Goal: Task Accomplishment & Management: Complete application form

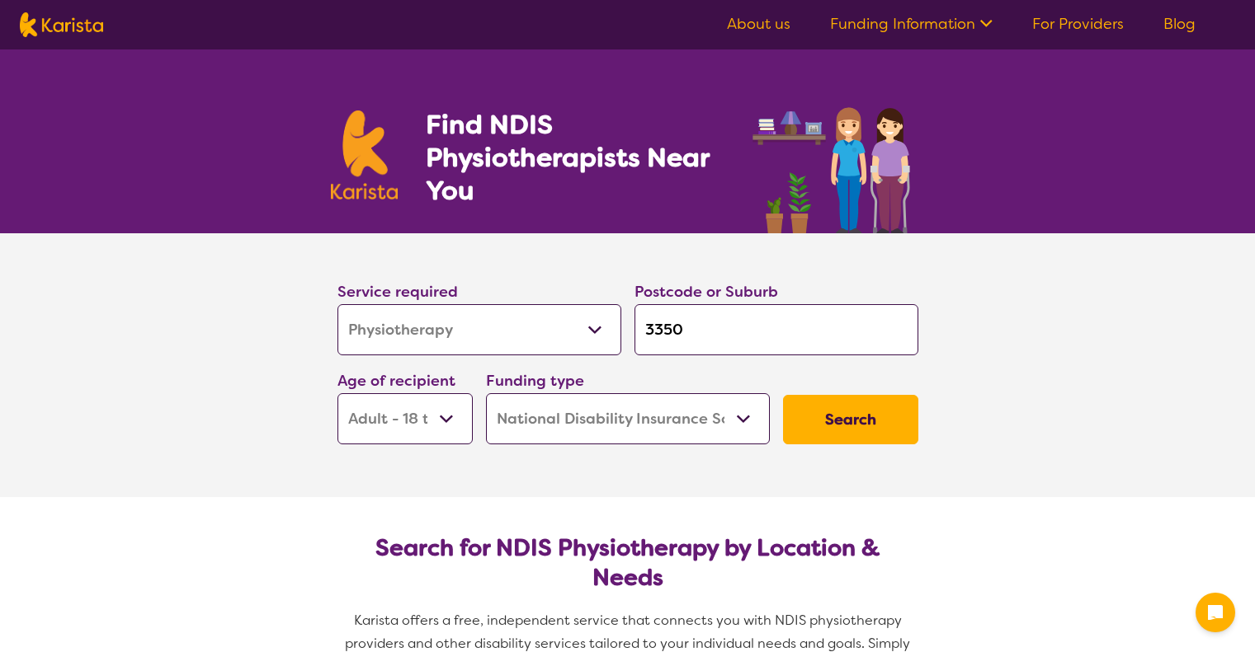
select select "Physiotherapy"
select select "AD"
select select "NDIS"
select select "Physiotherapy"
select select "AD"
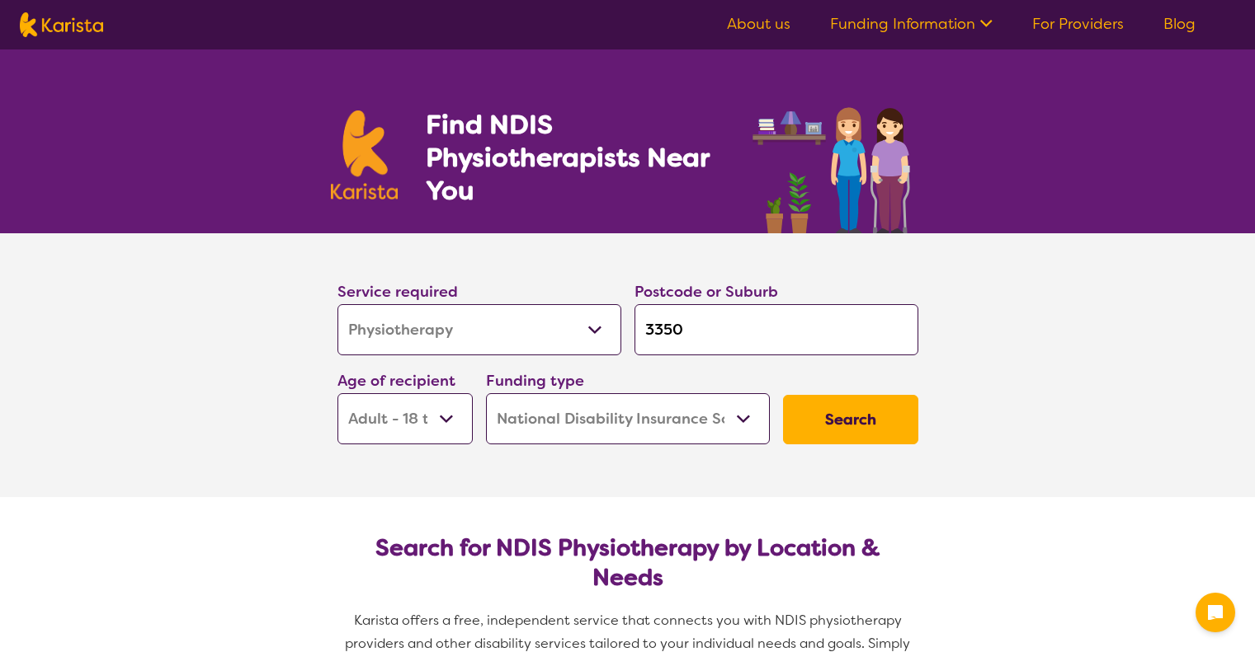
select select "NDIS"
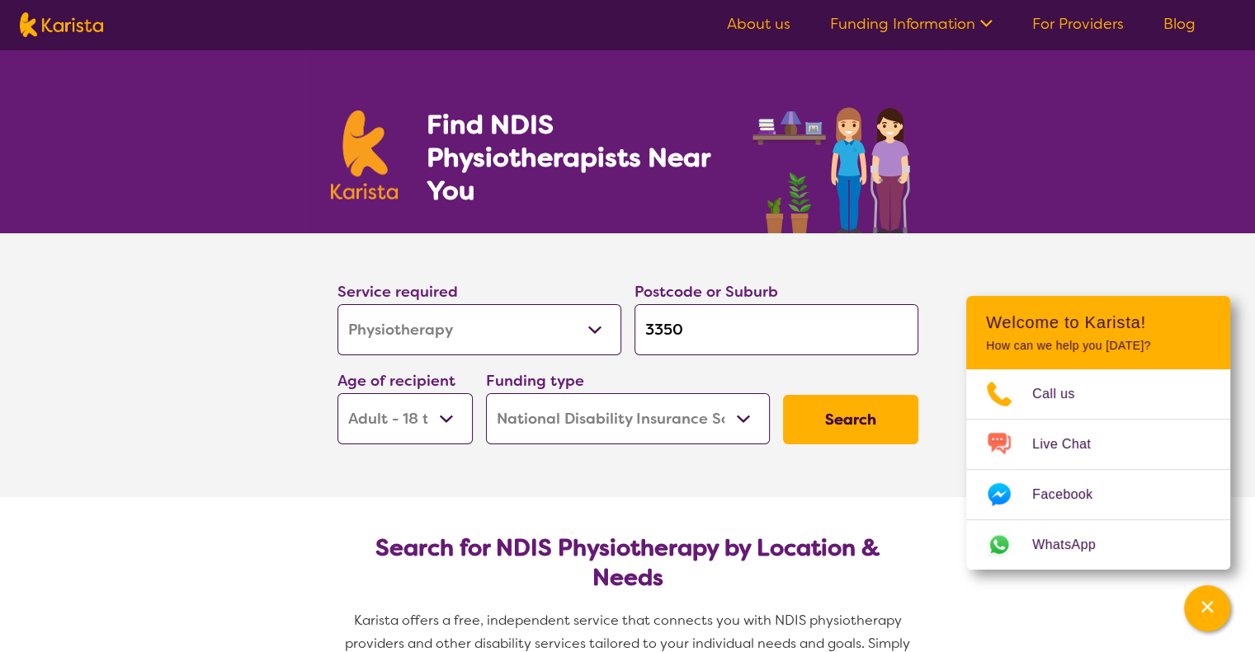
click at [875, 425] on button "Search" at bounding box center [850, 419] width 135 height 49
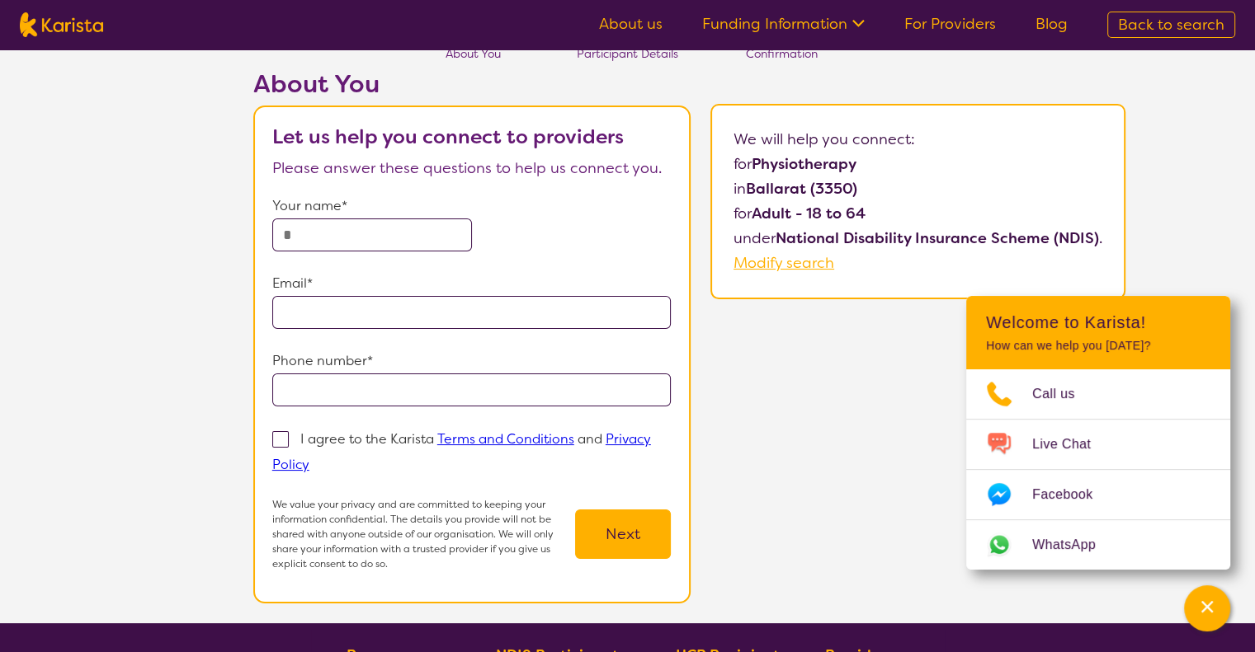
scroll to position [63, 0]
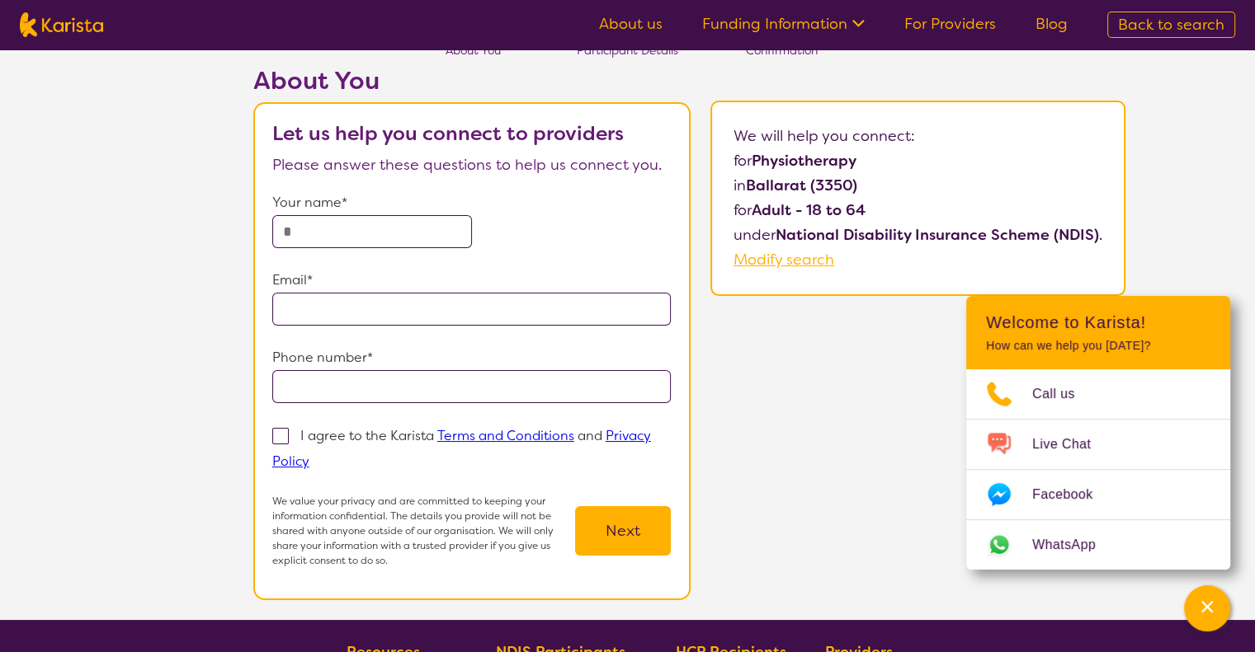
click at [392, 233] on input "text" at bounding box center [372, 231] width 200 height 33
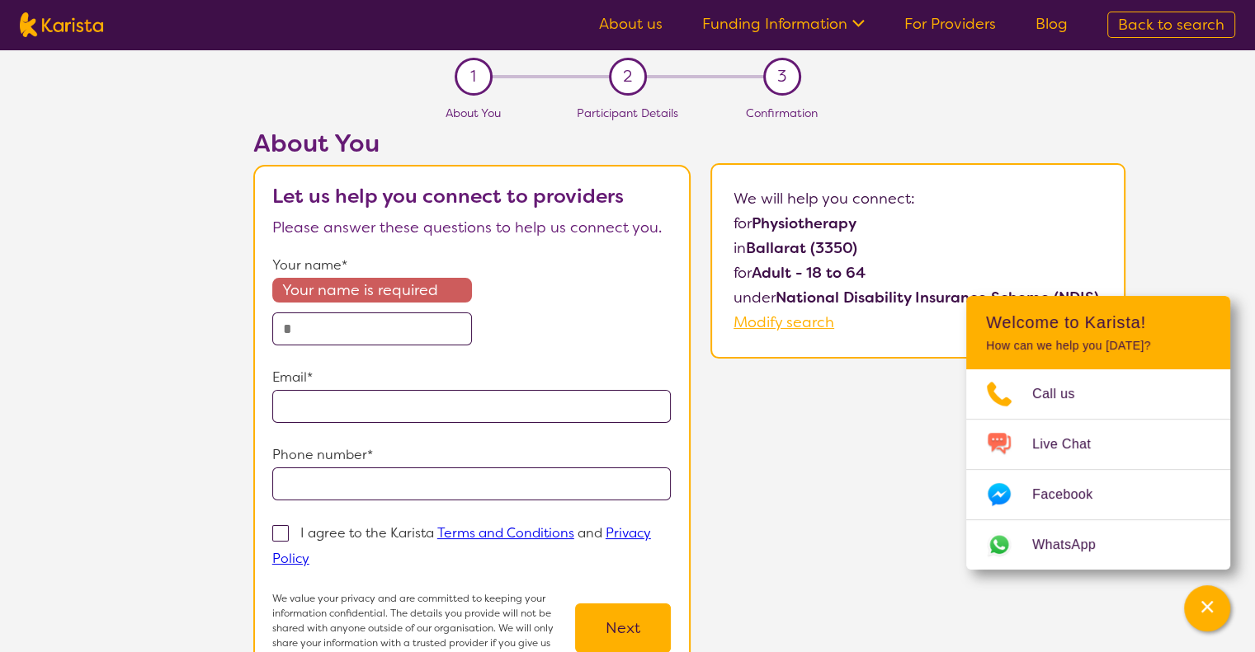
click at [947, 41] on nav "About us Funding Information NDIS - National Disability Insurance Scheme HCP - …" at bounding box center [627, 24] width 1255 height 49
click at [974, 22] on link "For Providers" at bounding box center [950, 24] width 92 height 20
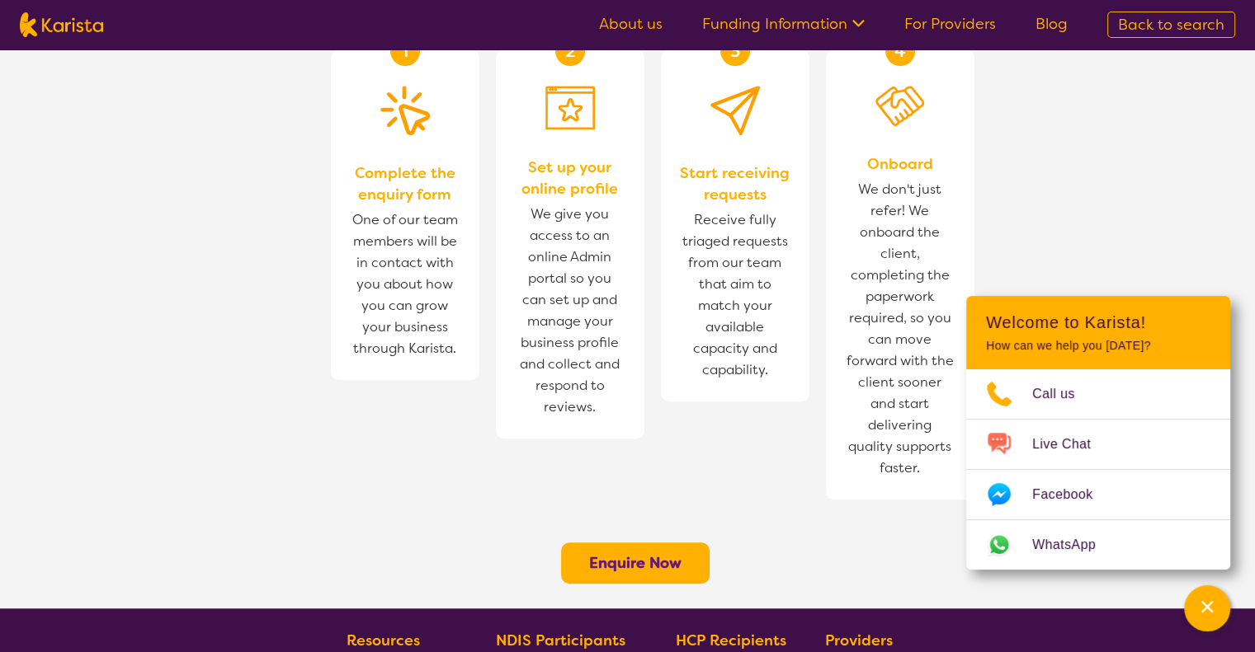
scroll to position [1071, 0]
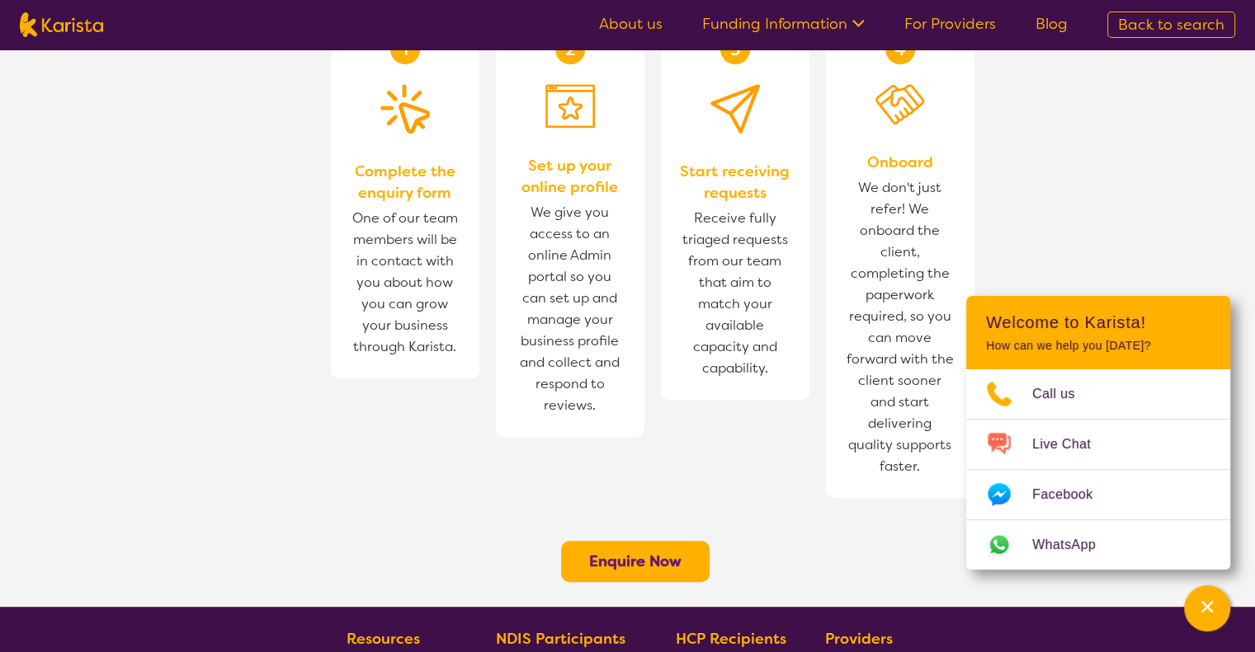
click at [803, 29] on link "Funding Information" at bounding box center [783, 24] width 162 height 20
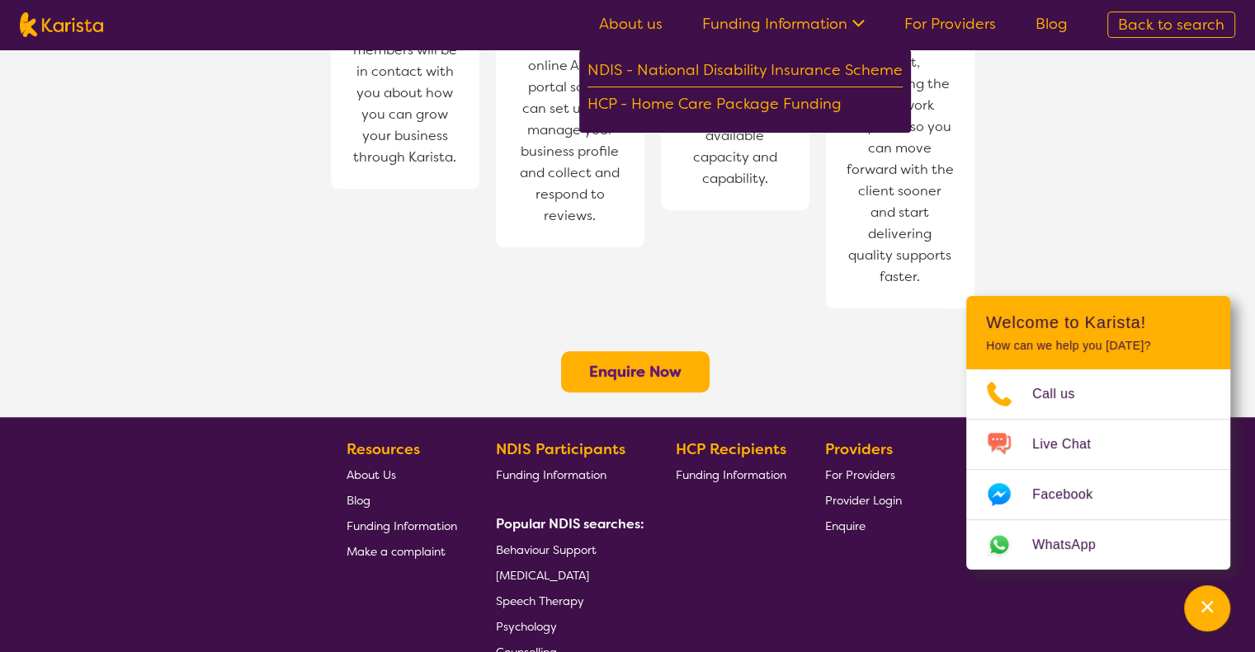
scroll to position [1260, 0]
drag, startPoint x: 615, startPoint y: 12, endPoint x: 624, endPoint y: 26, distance: 16.7
click at [624, 26] on ul "About us Funding Information NDIS - National Disability Insurance Scheme HCP - …" at bounding box center [833, 25] width 508 height 26
click at [624, 26] on link "About us" at bounding box center [631, 24] width 64 height 20
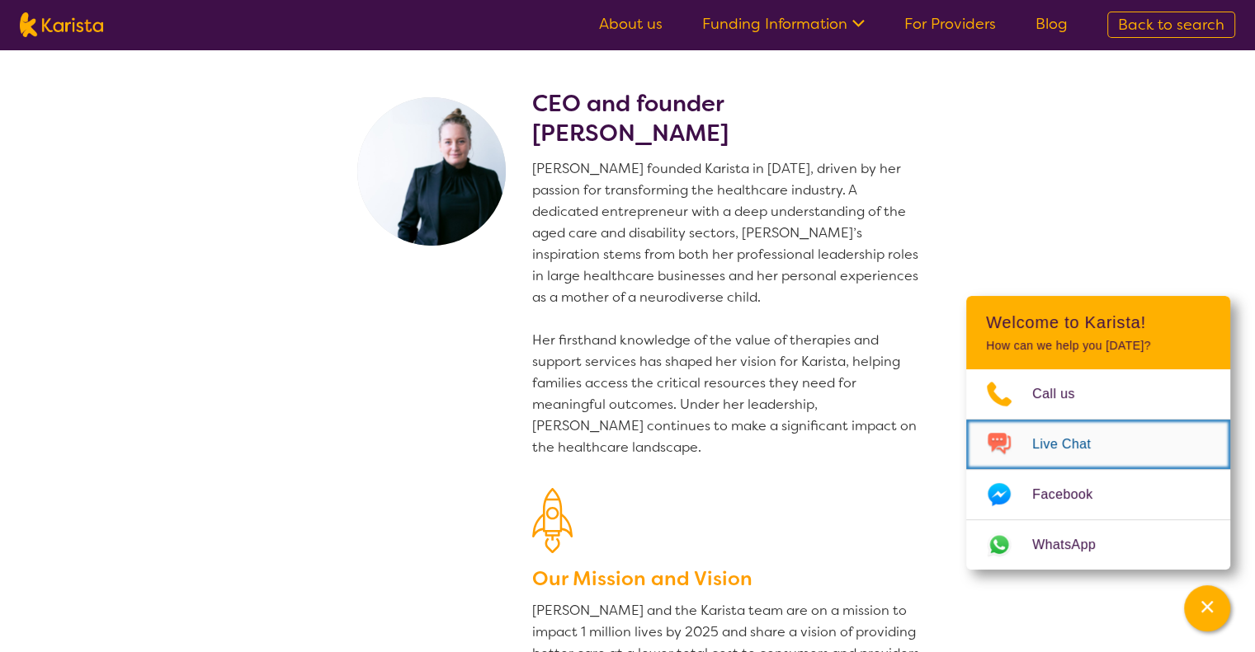
click at [1071, 454] on span "Live Chat" at bounding box center [1071, 444] width 78 height 25
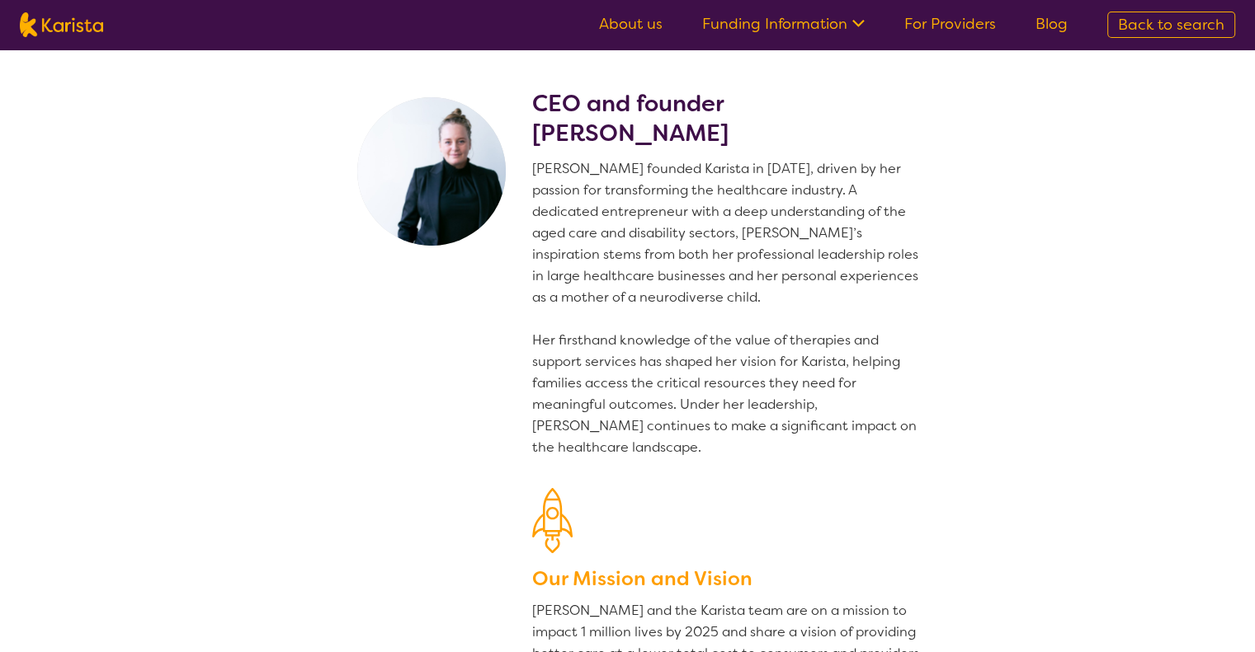
click at [619, 12] on ul "About us Funding Information NDIS - National Disability Insurance Scheme HCP - …" at bounding box center [833, 25] width 508 height 26
click at [624, 19] on link "About us" at bounding box center [631, 24] width 64 height 20
click at [1145, 9] on nav "About us Funding Information NDIS - National Disability Insurance Scheme HCP - …" at bounding box center [627, 24] width 1255 height 49
click at [1155, 22] on span "Back to search" at bounding box center [1171, 25] width 106 height 20
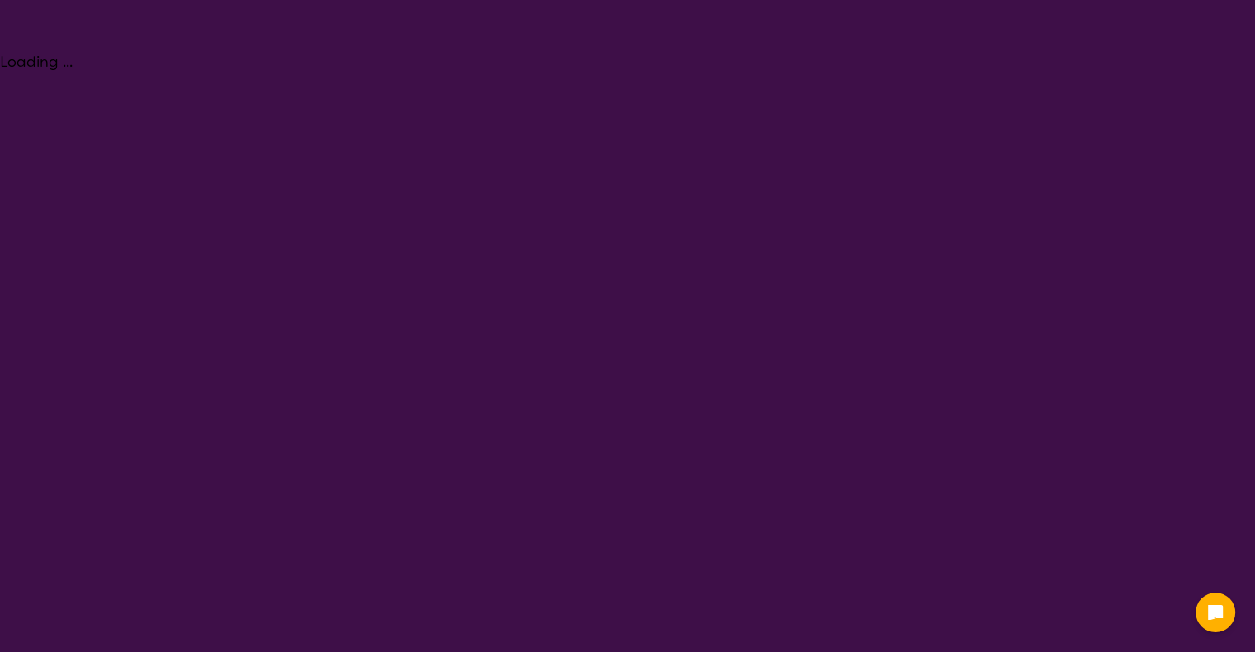
select select "Physiotherapy"
select select "AD"
select select "NDIS"
select select "Physiotherapy"
select select "AD"
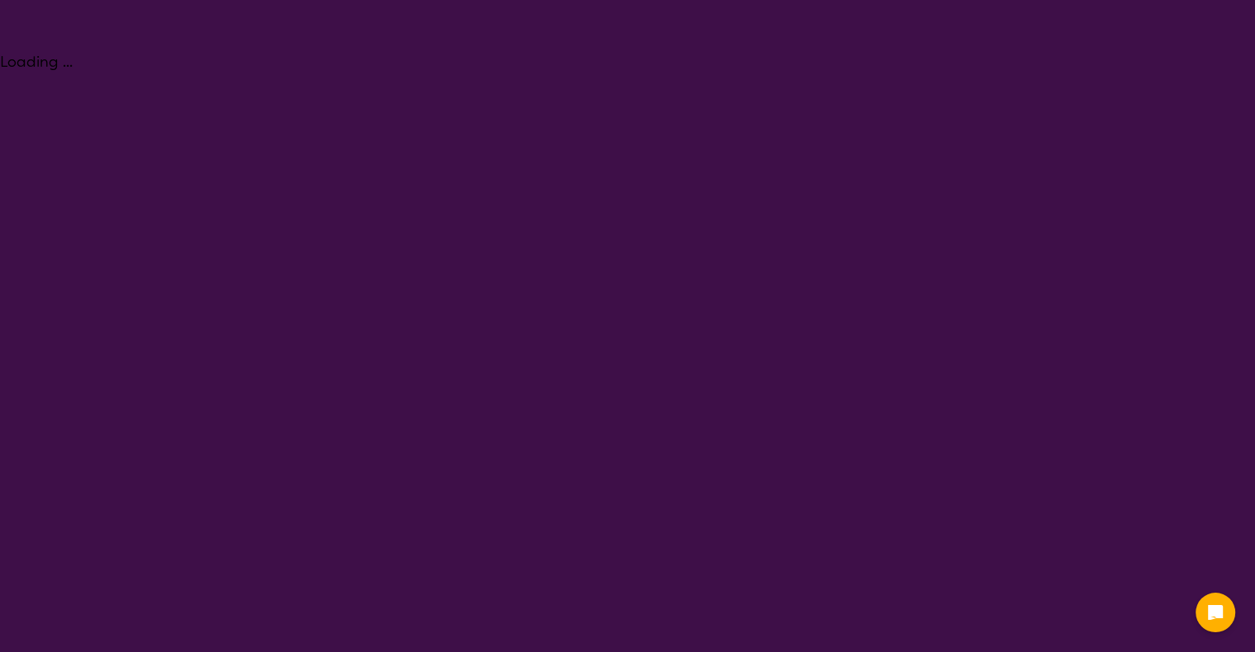
select select "NDIS"
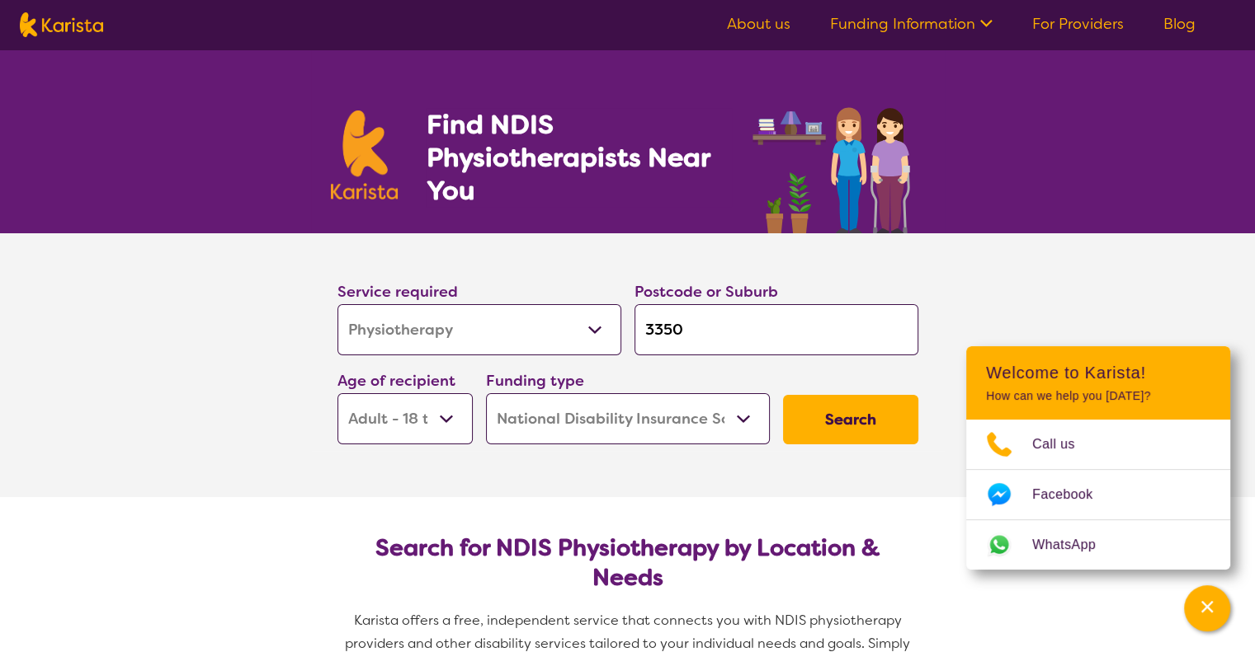
click at [986, 19] on icon at bounding box center [983, 21] width 17 height 17
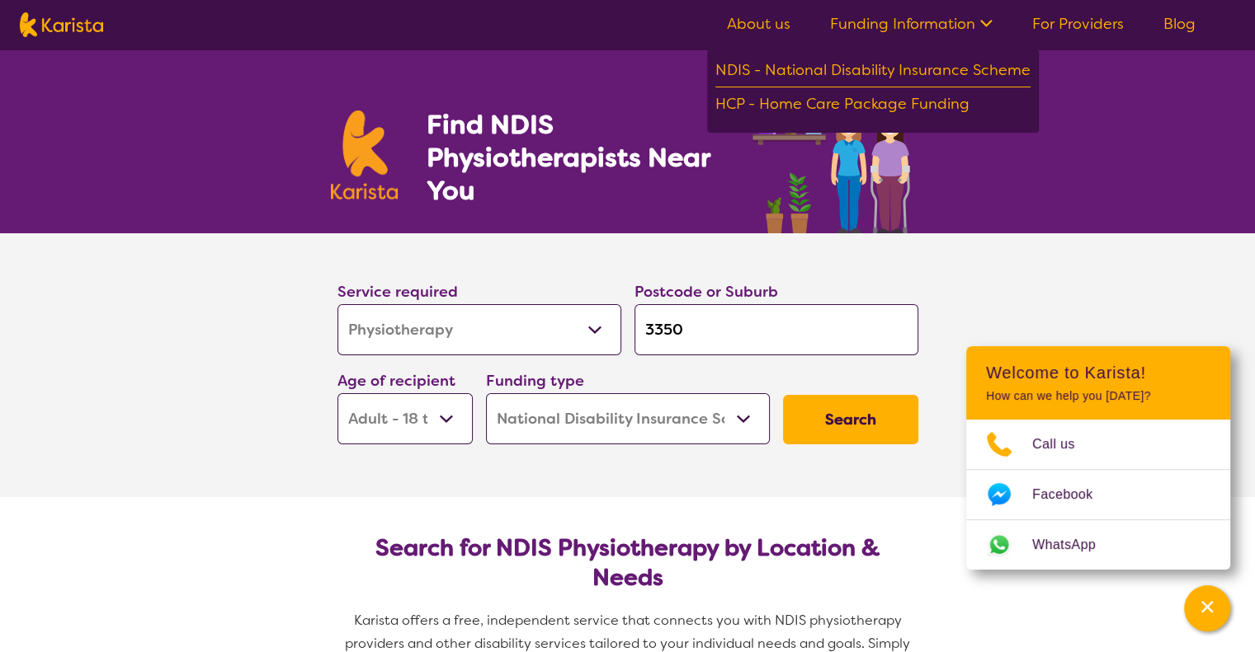
click at [553, 256] on section "Service required Allied Health Assistant Assessment (ADHD or Autism) Behaviour …" at bounding box center [627, 342] width 633 height 218
click at [820, 415] on button "Search" at bounding box center [850, 419] width 135 height 49
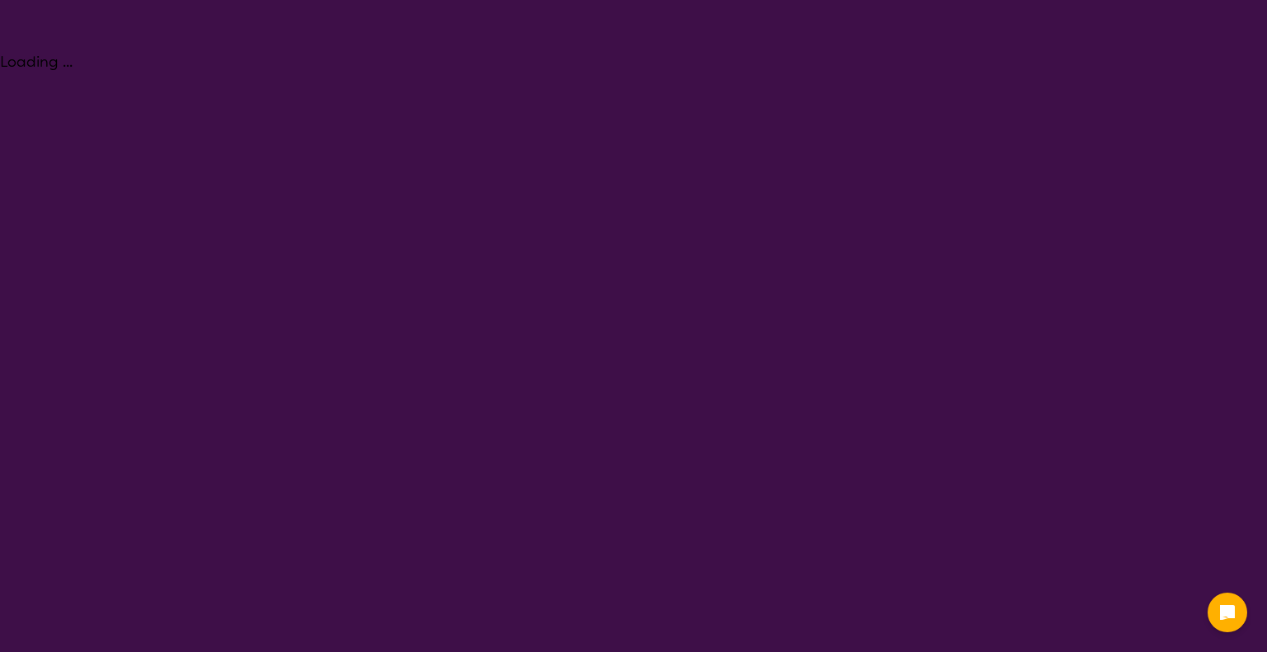
select select "Physiotherapy"
select select "AD"
select select "NDIS"
select select "Physiotherapy"
select select "AD"
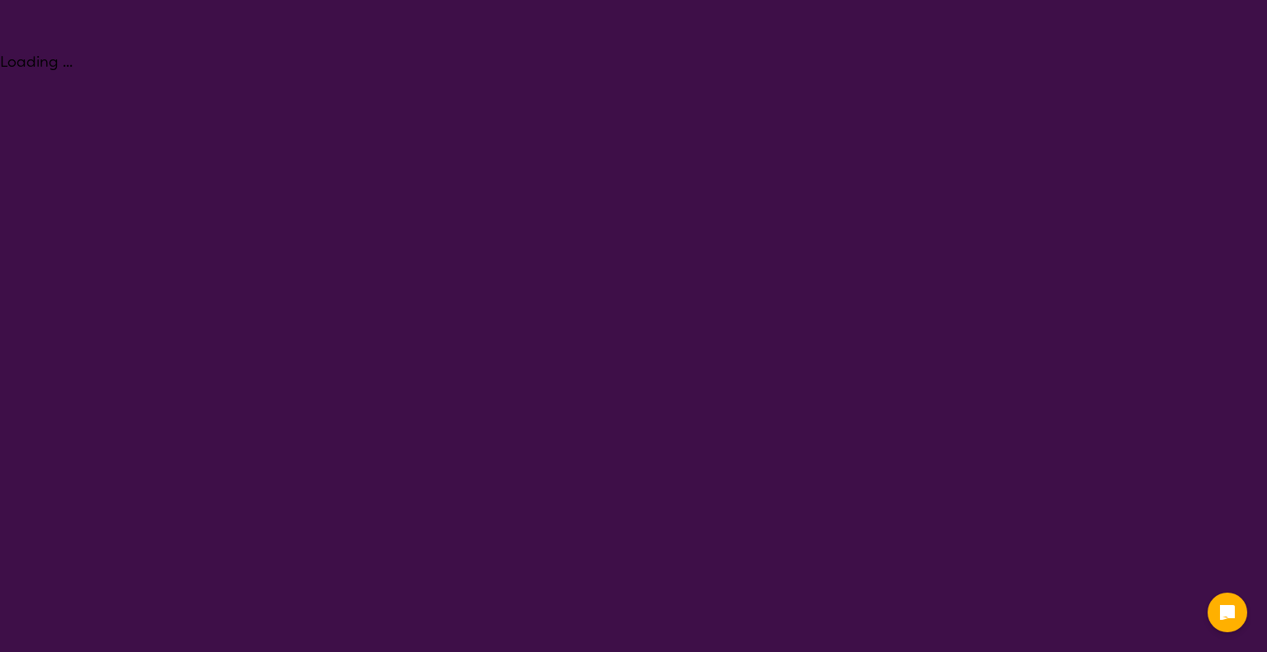
select select "NDIS"
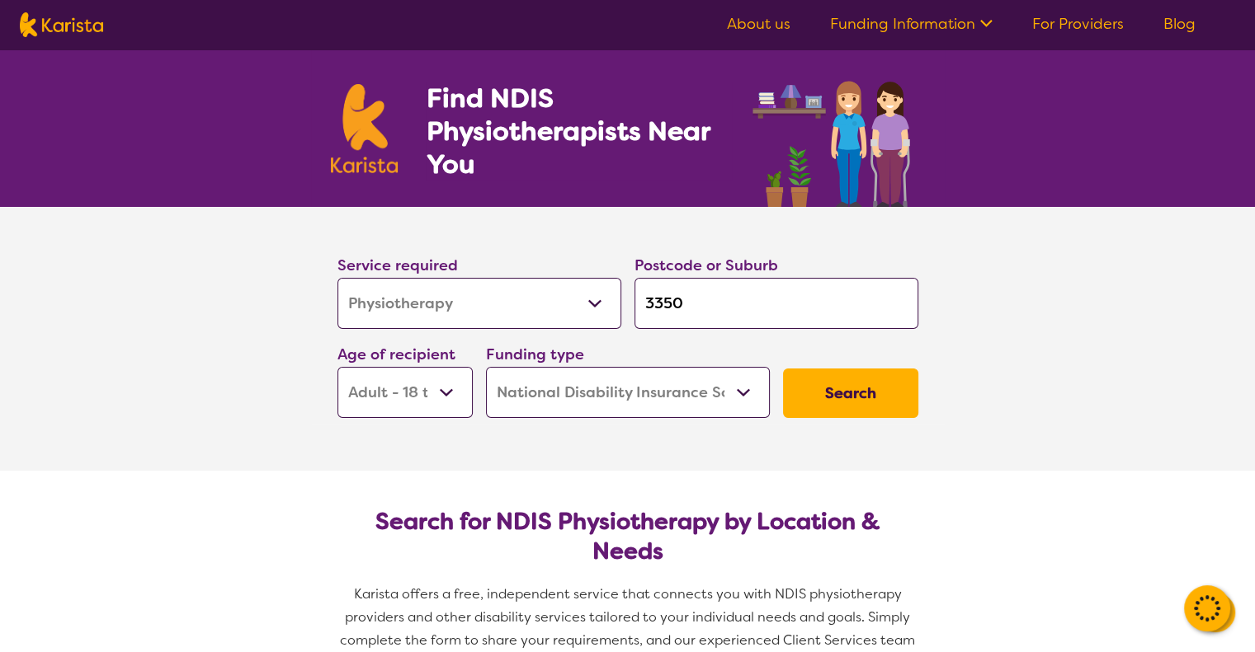
scroll to position [32, 0]
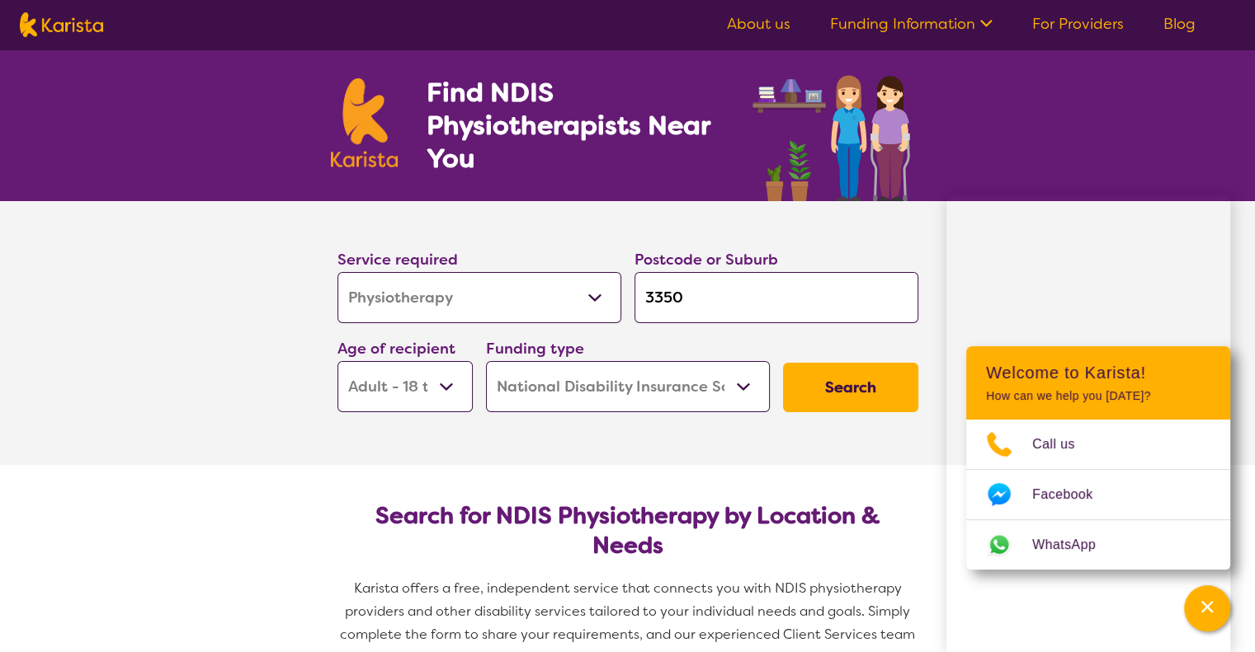
click at [861, 393] on button "Search" at bounding box center [850, 387] width 135 height 49
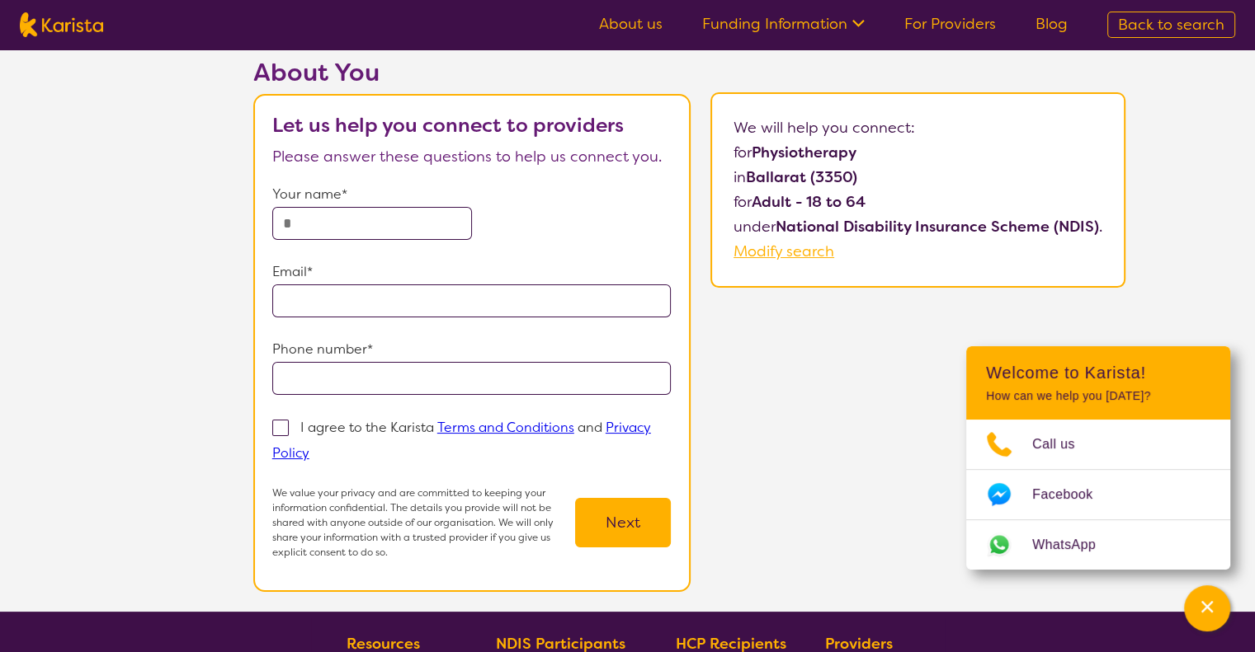
scroll to position [73, 0]
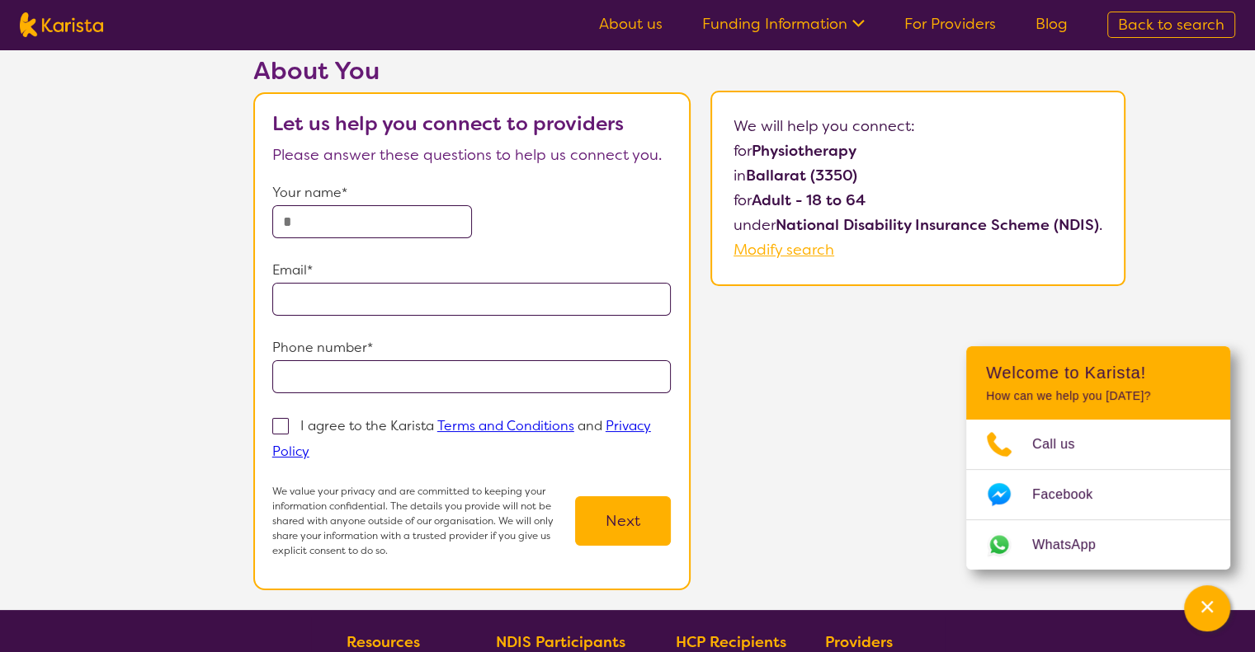
click at [341, 431] on p "I agree to the Karista Terms and Conditions and Privacy Policy" at bounding box center [461, 438] width 379 height 43
click at [320, 445] on input "I agree to the Karista Terms and Conditions and Privacy Policy" at bounding box center [314, 450] width 11 height 11
checkbox input "true"
click at [344, 205] on input "text" at bounding box center [372, 221] width 200 height 33
type input "*****"
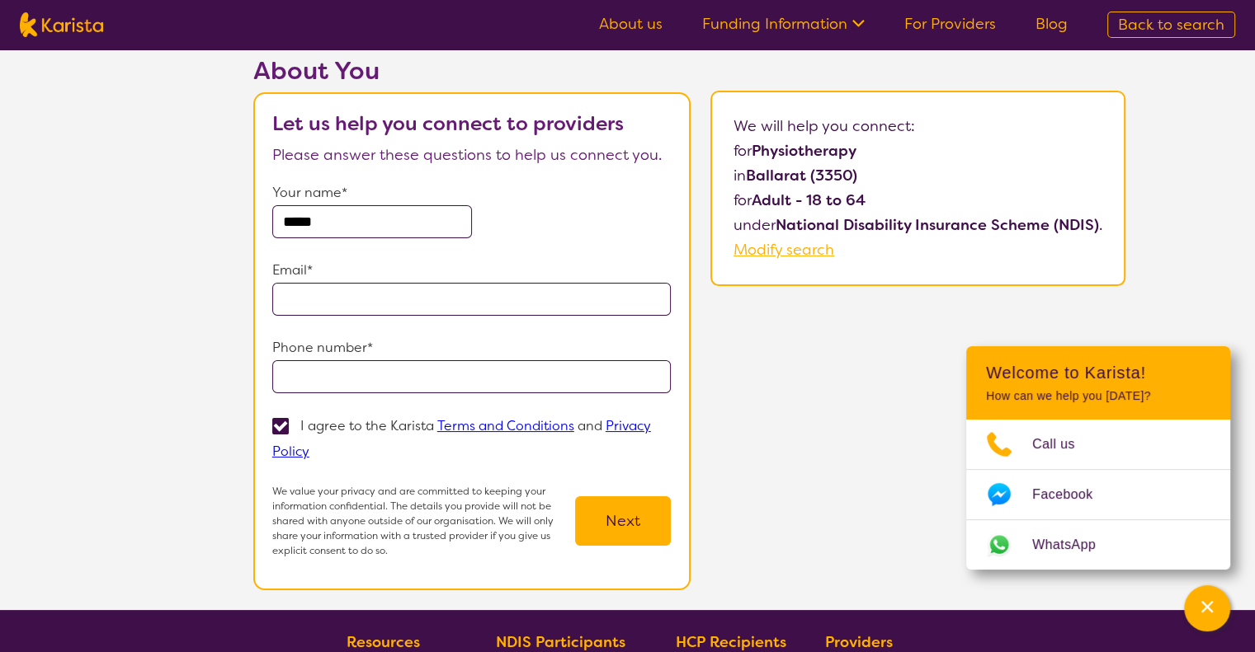
click at [351, 304] on input "email" at bounding box center [471, 299] width 399 height 33
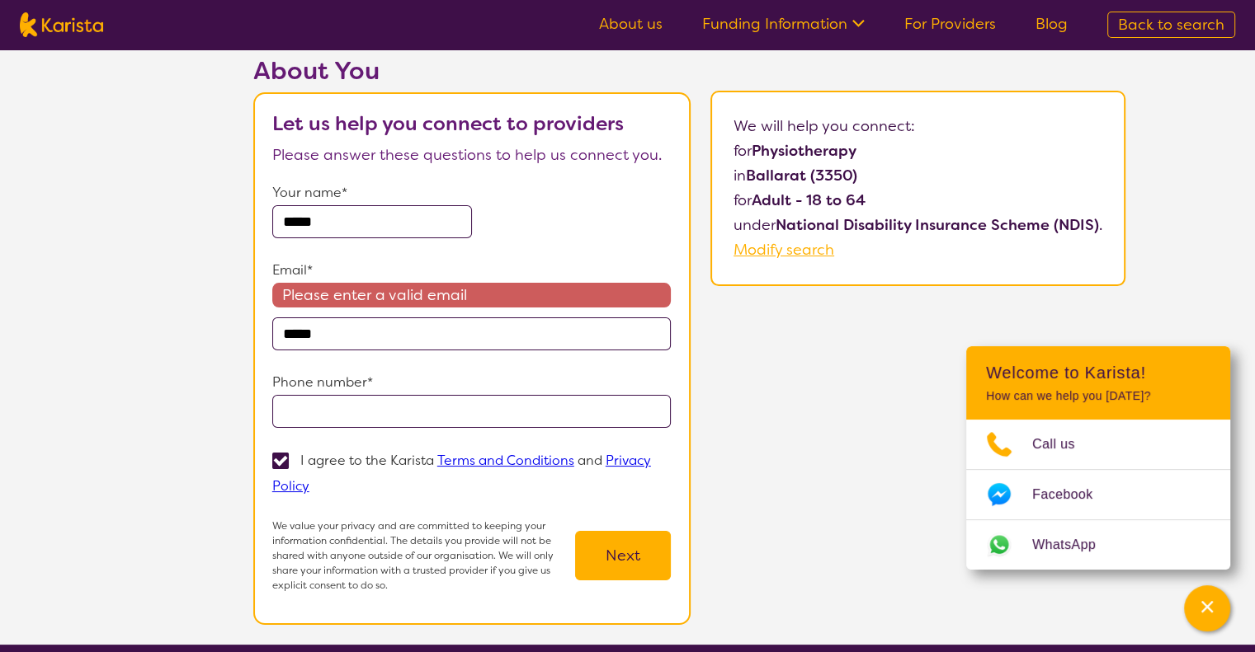
type input "**********"
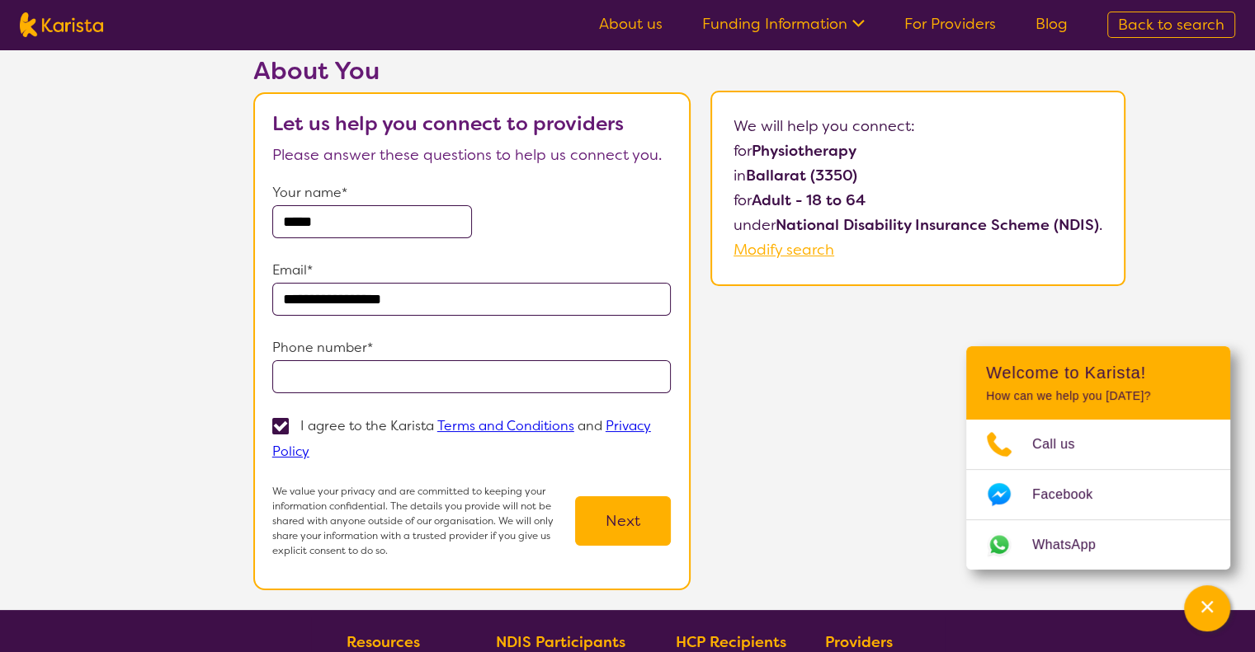
click at [388, 386] on input "tel" at bounding box center [471, 376] width 399 height 33
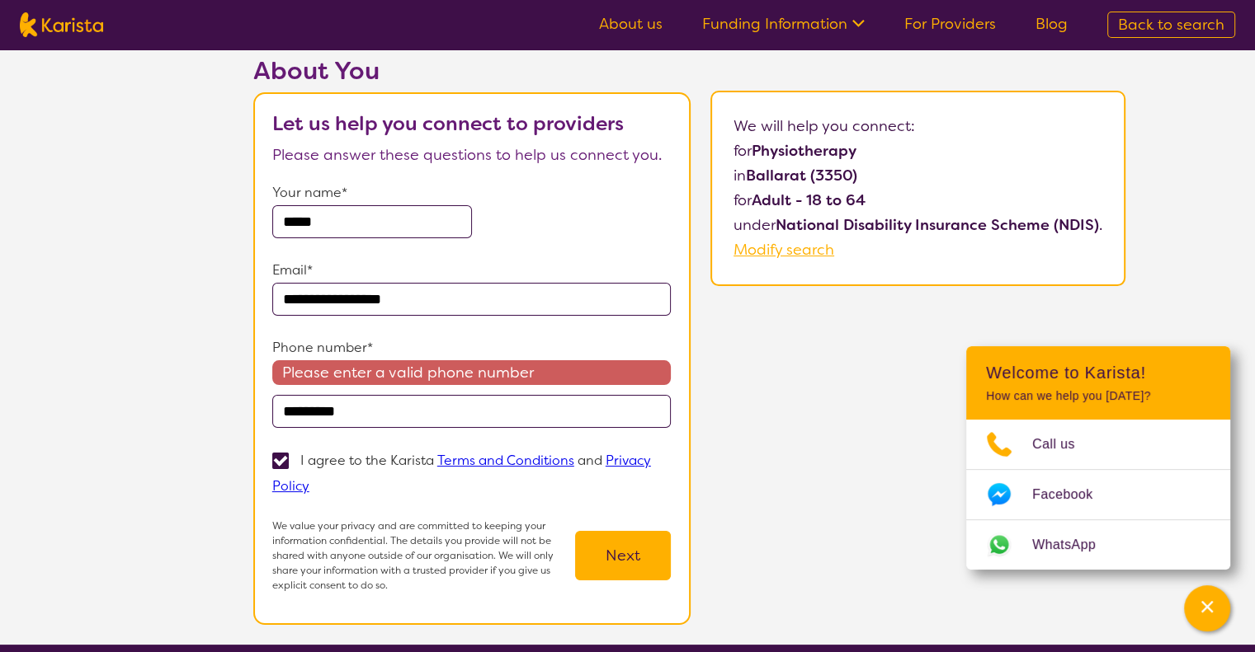
click at [285, 409] on input "*********" at bounding box center [471, 411] width 399 height 33
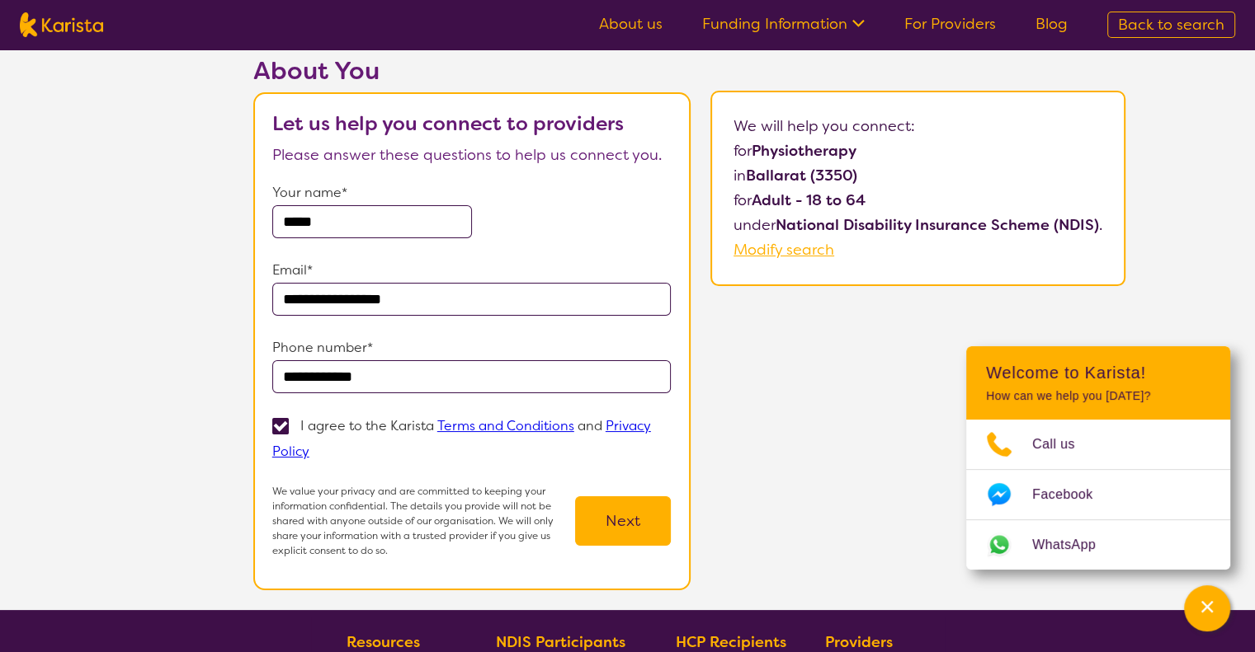
type input "**********"
click at [842, 388] on div "**********" at bounding box center [689, 333] width 1131 height 554
click at [606, 533] on button "Next" at bounding box center [623, 521] width 96 height 49
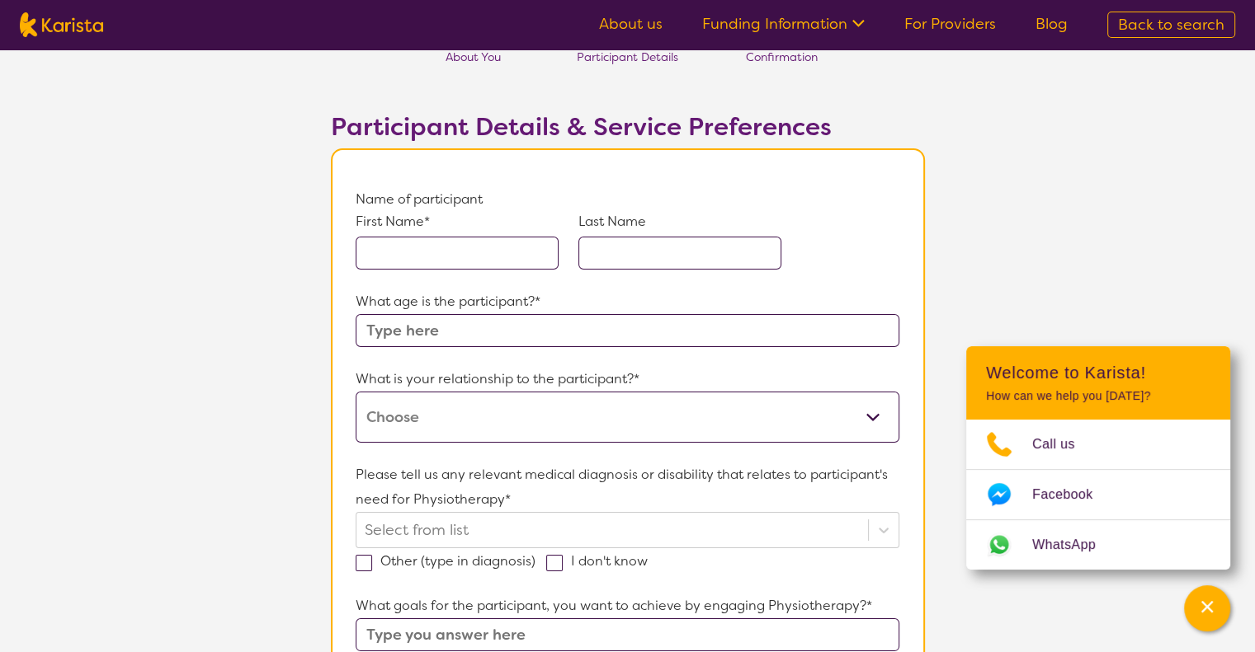
scroll to position [62, 0]
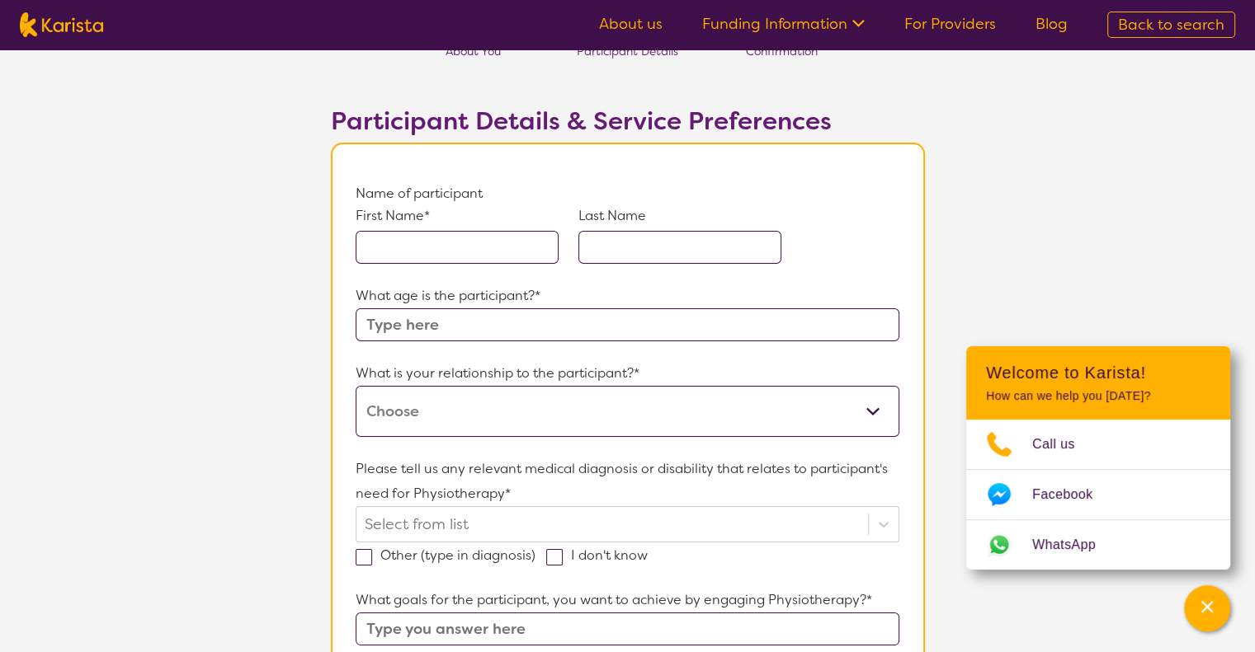
click at [488, 237] on input "text" at bounding box center [457, 247] width 203 height 33
type input "l"
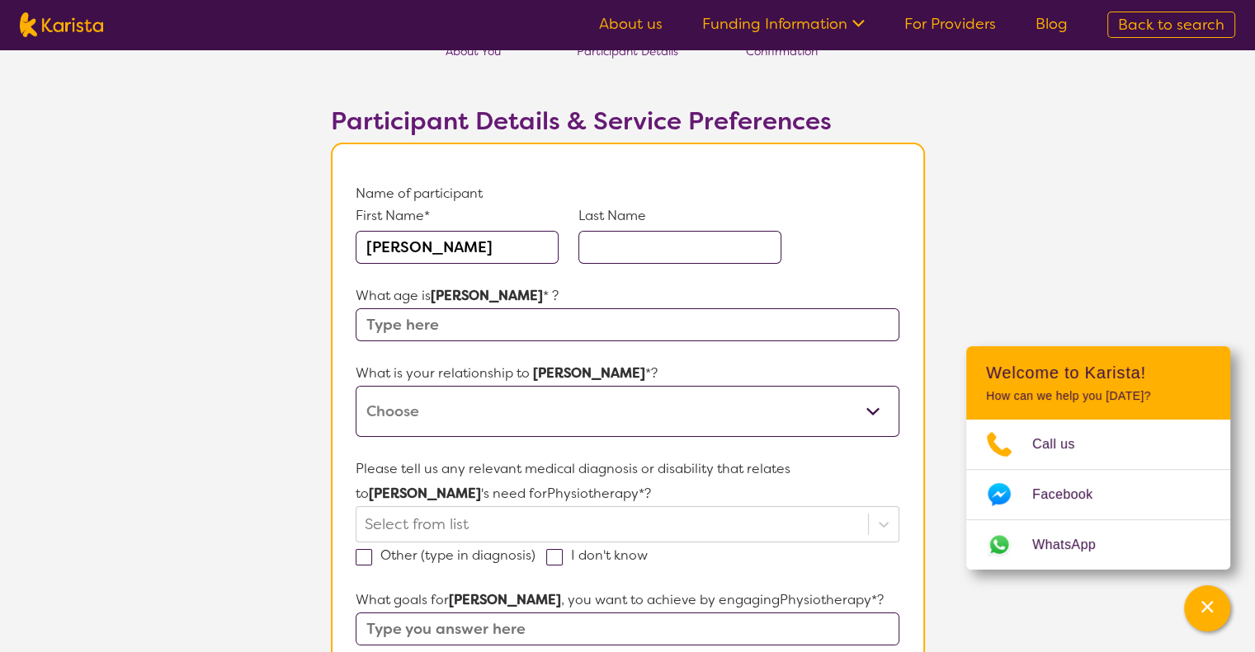
type input "[PERSON_NAME]"
click at [492, 326] on input "text" at bounding box center [627, 324] width 543 height 33
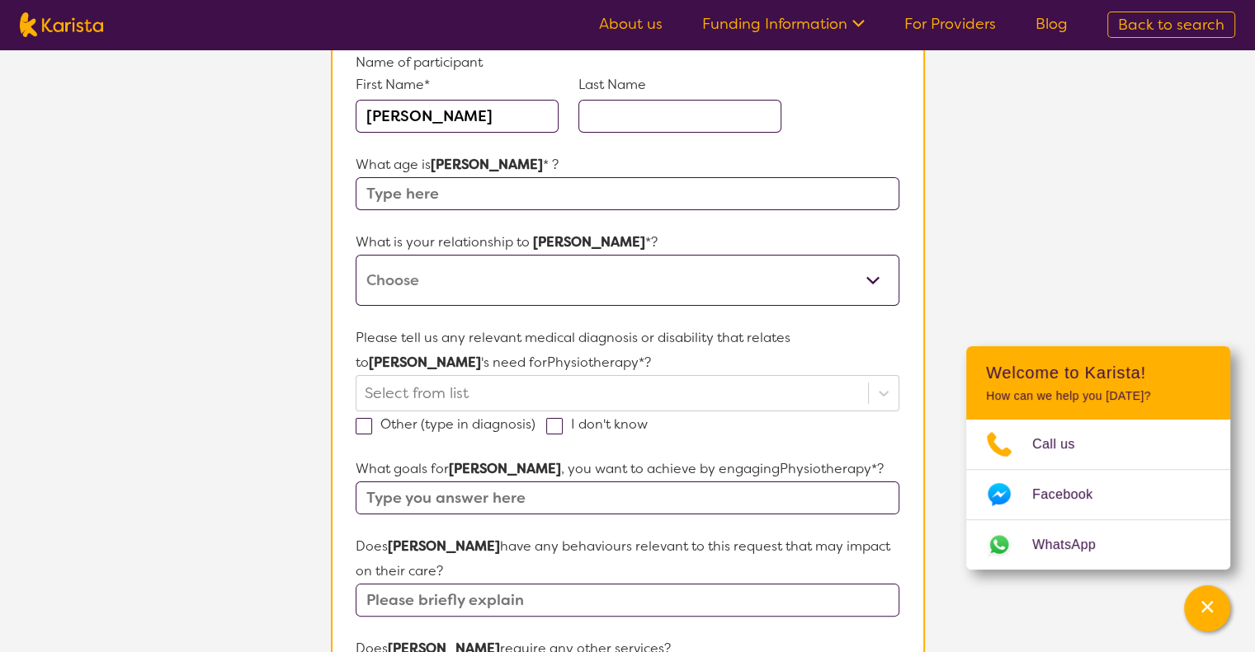
scroll to position [0, 0]
